Goal: Transaction & Acquisition: Purchase product/service

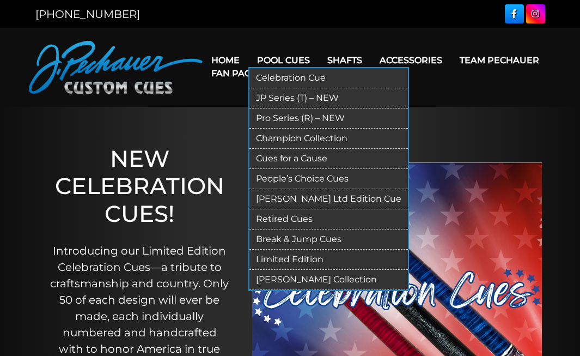
click at [282, 157] on link "Cues for a Cause" at bounding box center [329, 159] width 159 height 20
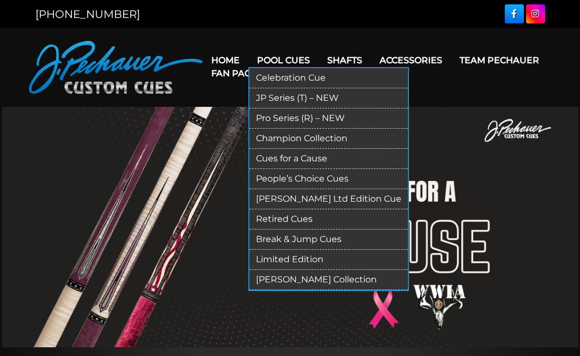
click at [287, 57] on link "Pool Cues" at bounding box center [283, 60] width 70 height 28
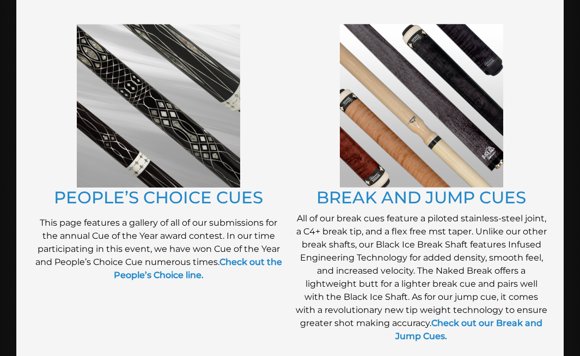
scroll to position [909, 0]
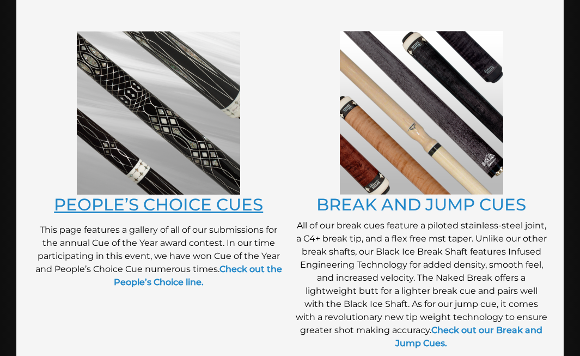
click at [209, 209] on link "PEOPLE’S CHOICE CUES" at bounding box center [158, 204] width 209 height 21
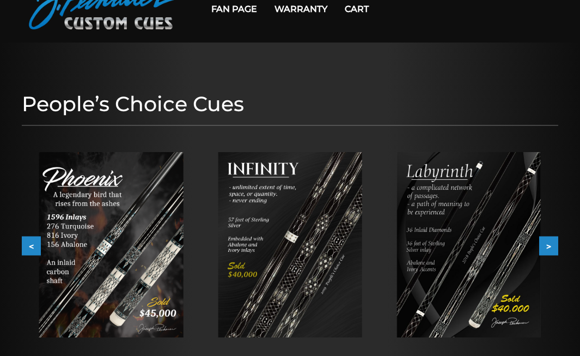
scroll to position [45, 0]
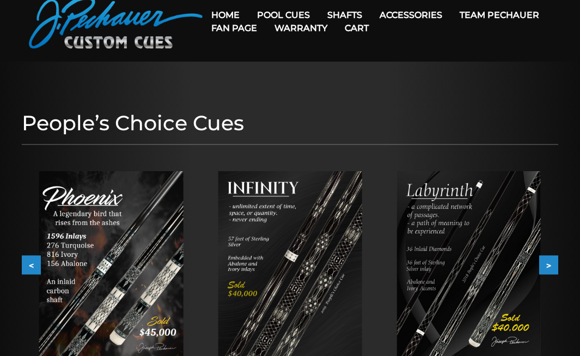
click at [451, 14] on link "Team Pechauer" at bounding box center [499, 15] width 97 height 28
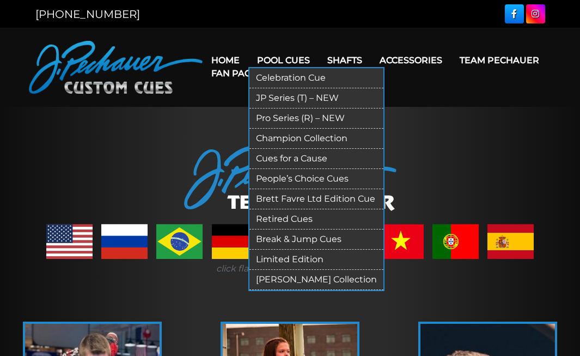
click at [293, 115] on link "Pro Series (R) – NEW" at bounding box center [317, 118] width 134 height 20
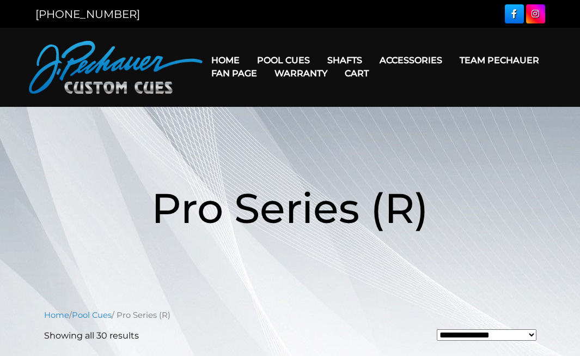
click at [266, 59] on link "Fan Page" at bounding box center [234, 73] width 63 height 28
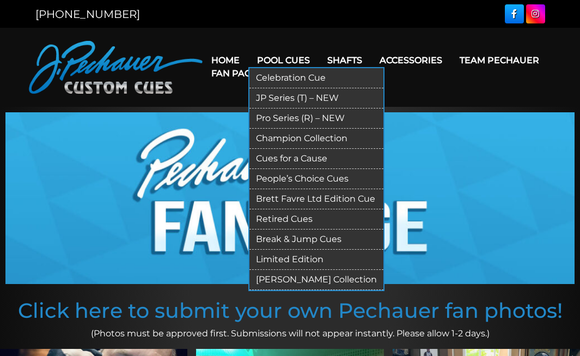
click at [299, 96] on link "JP Series (T) – NEW" at bounding box center [317, 98] width 134 height 20
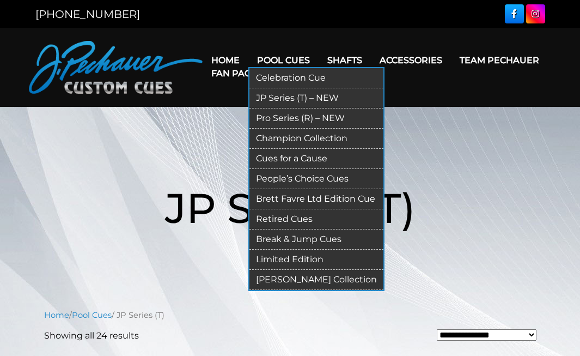
click at [289, 135] on link "Champion Collection" at bounding box center [317, 139] width 134 height 20
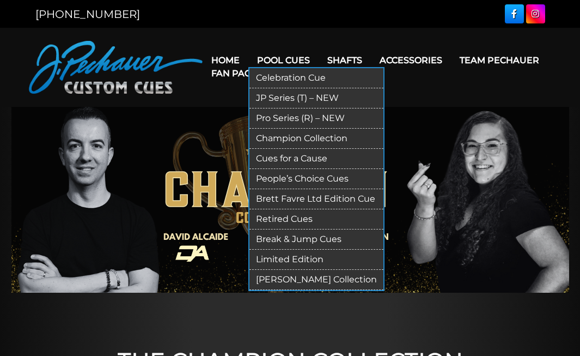
click at [298, 82] on link "Celebration Cue" at bounding box center [317, 78] width 134 height 20
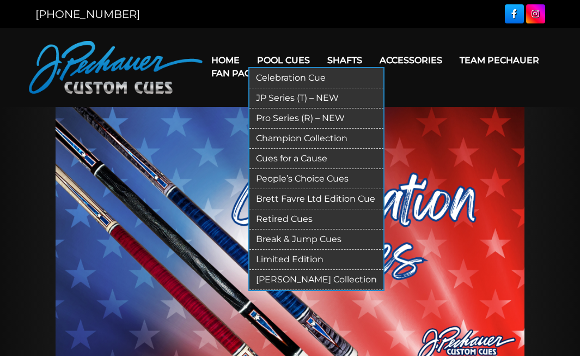
click at [299, 100] on link "JP Series (T) – NEW" at bounding box center [317, 98] width 134 height 20
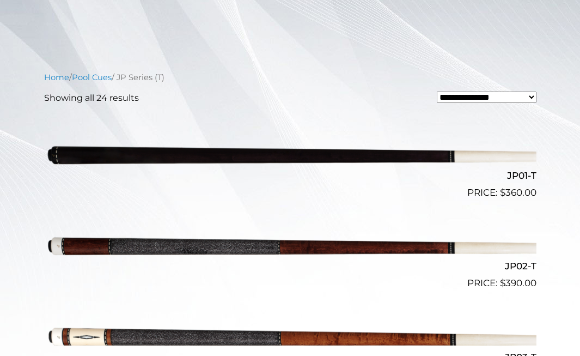
scroll to position [239, 0]
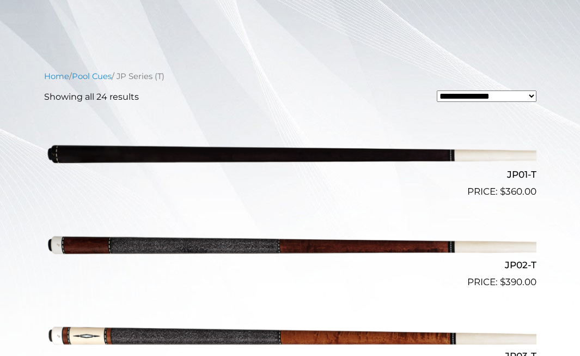
click at [312, 162] on img at bounding box center [290, 153] width 492 height 82
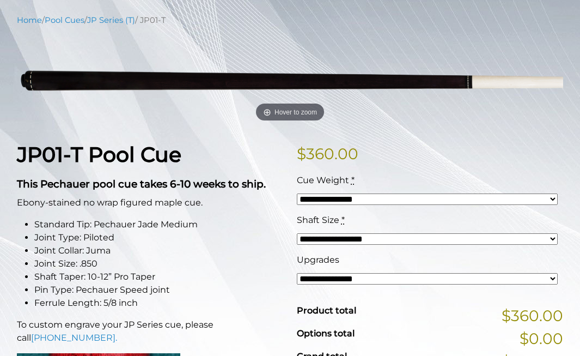
scroll to position [190, 0]
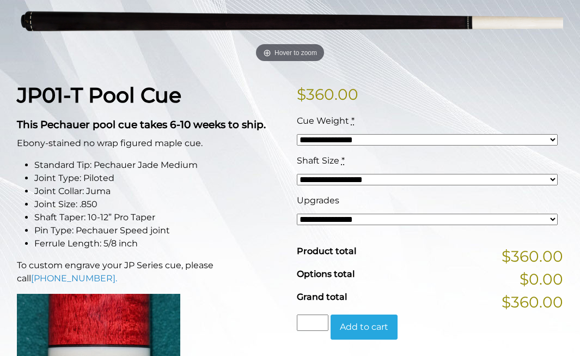
click at [324, 146] on div "**********" at bounding box center [427, 139] width 261 height 13
select select "*****"
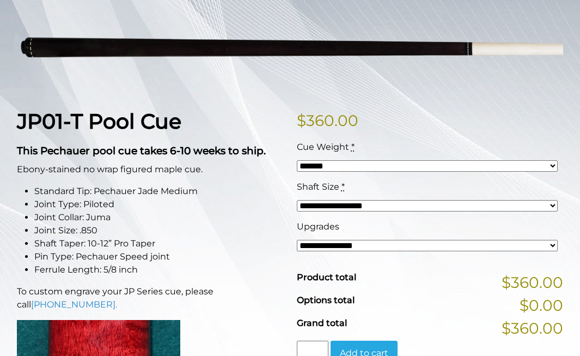
scroll to position [165, 0]
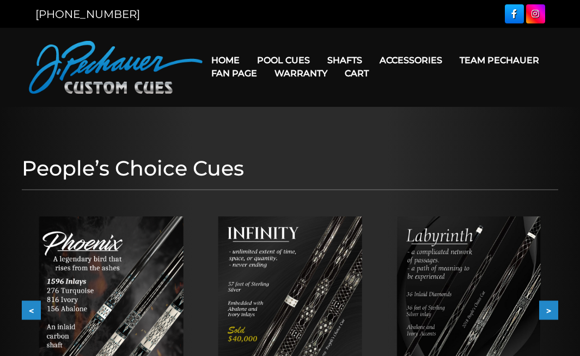
scroll to position [45, 0]
